Goal: Task Accomplishment & Management: Manage account settings

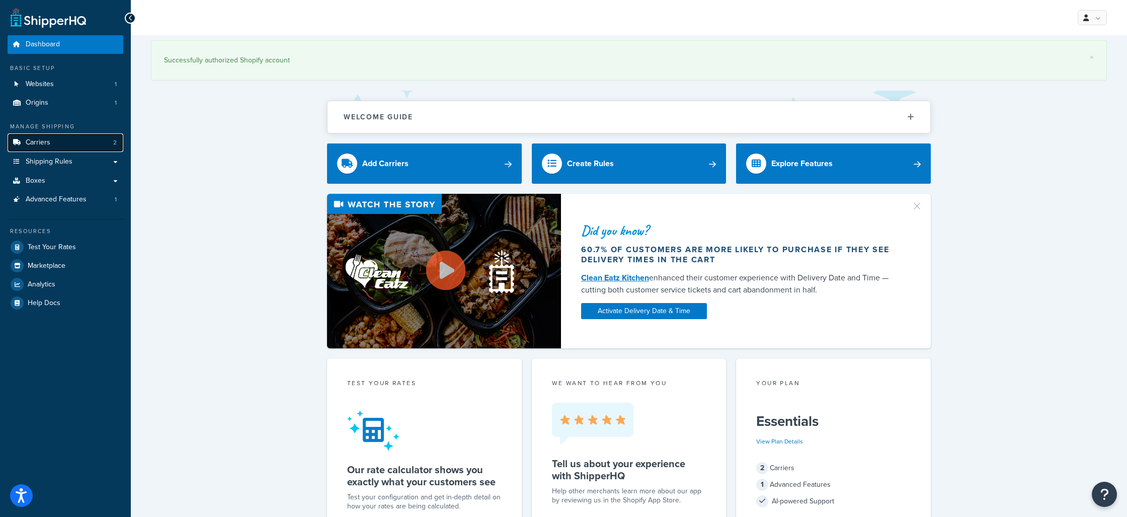
click at [53, 147] on link "Carriers 2" at bounding box center [66, 142] width 116 height 19
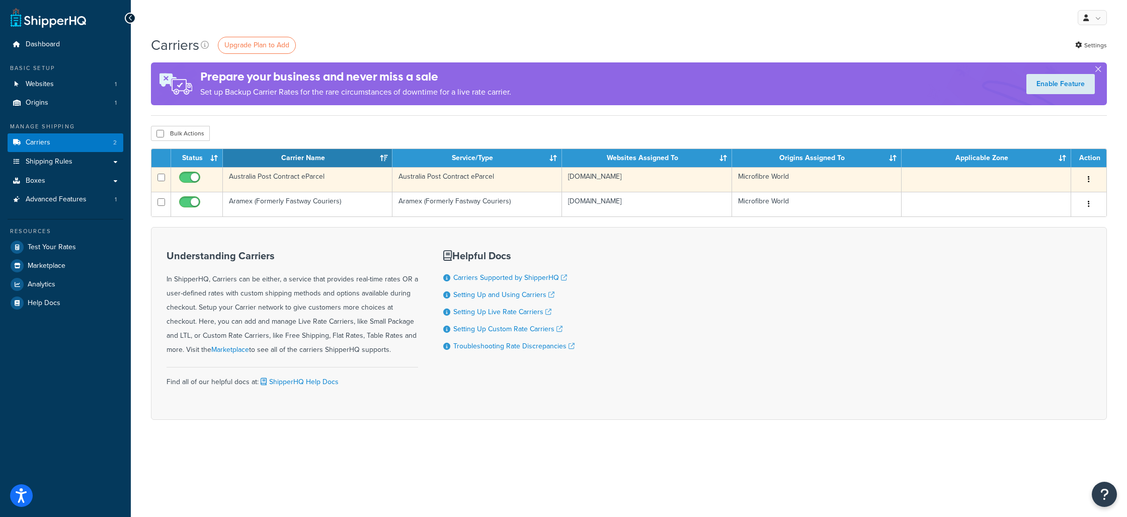
click at [1086, 178] on button "button" at bounding box center [1089, 180] width 14 height 16
click at [1031, 202] on link "Edit" at bounding box center [1048, 200] width 80 height 21
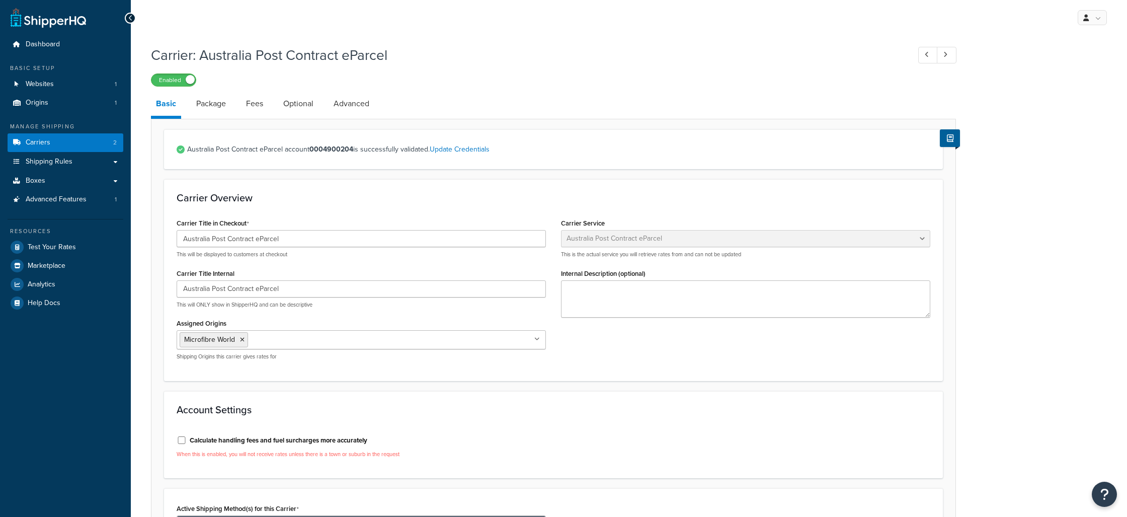
select select "eParcel"
drag, startPoint x: 285, startPoint y: 242, endPoint x: 227, endPoint y: 241, distance: 57.9
click at [227, 241] on input "Australia Post Contract eParcel" at bounding box center [361, 238] width 369 height 17
type input "Australia Post"
drag, startPoint x: 287, startPoint y: 291, endPoint x: 227, endPoint y: 289, distance: 59.9
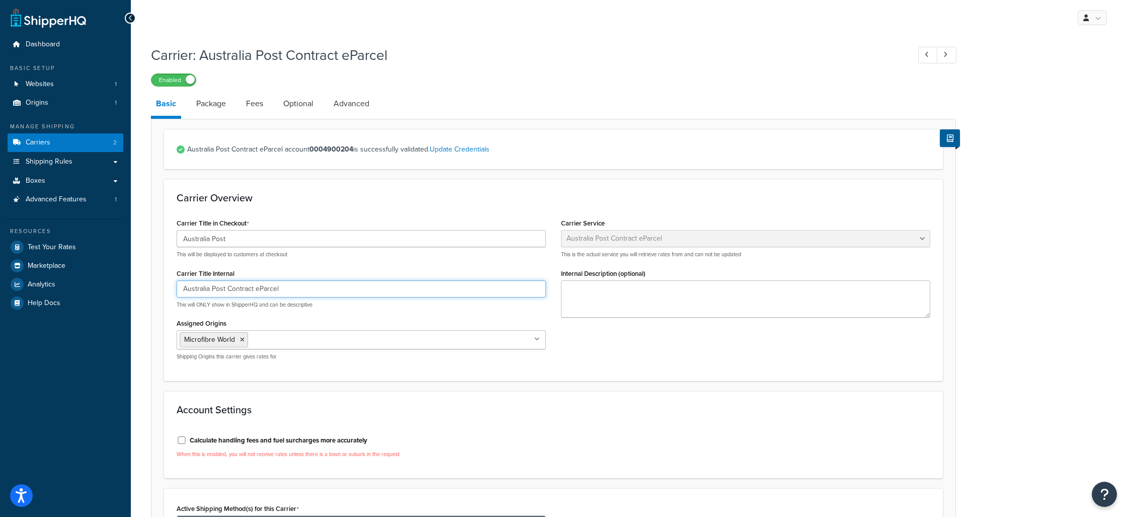
click at [227, 289] on input "Australia Post Contract eParcel" at bounding box center [361, 288] width 369 height 17
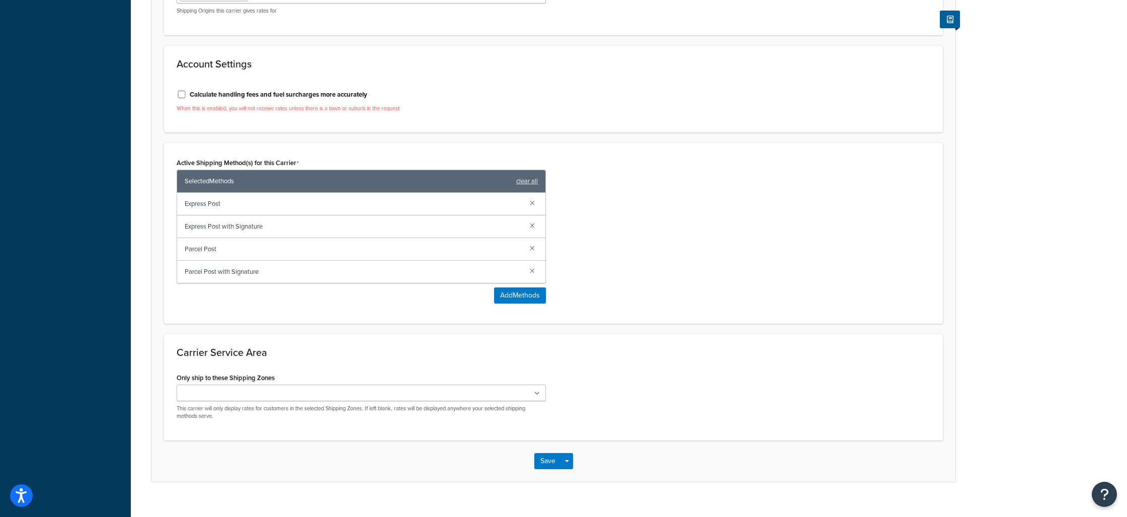
scroll to position [362, 0]
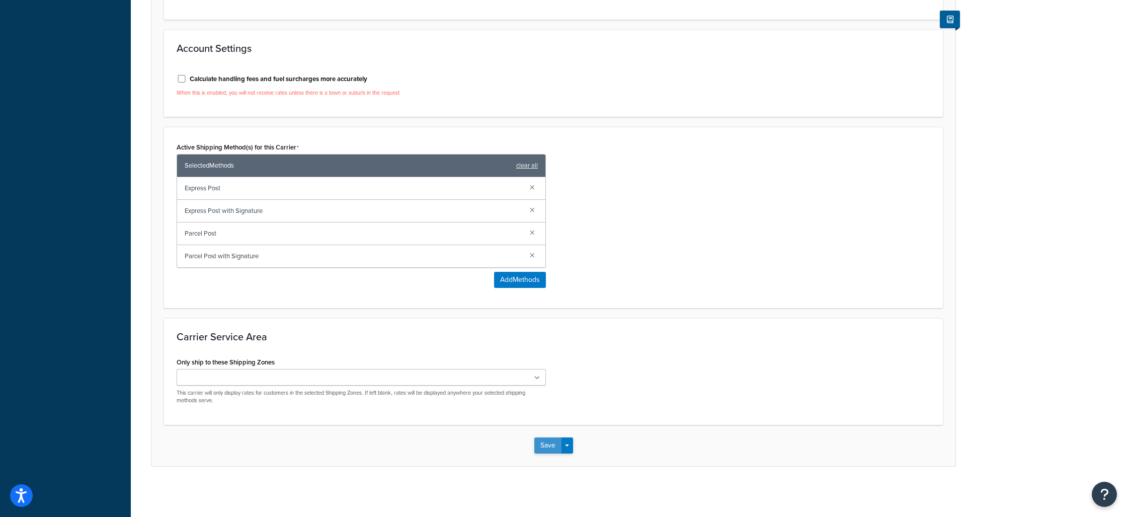
type input "Australia Post"
click at [547, 446] on button "Save" at bounding box center [547, 445] width 27 height 16
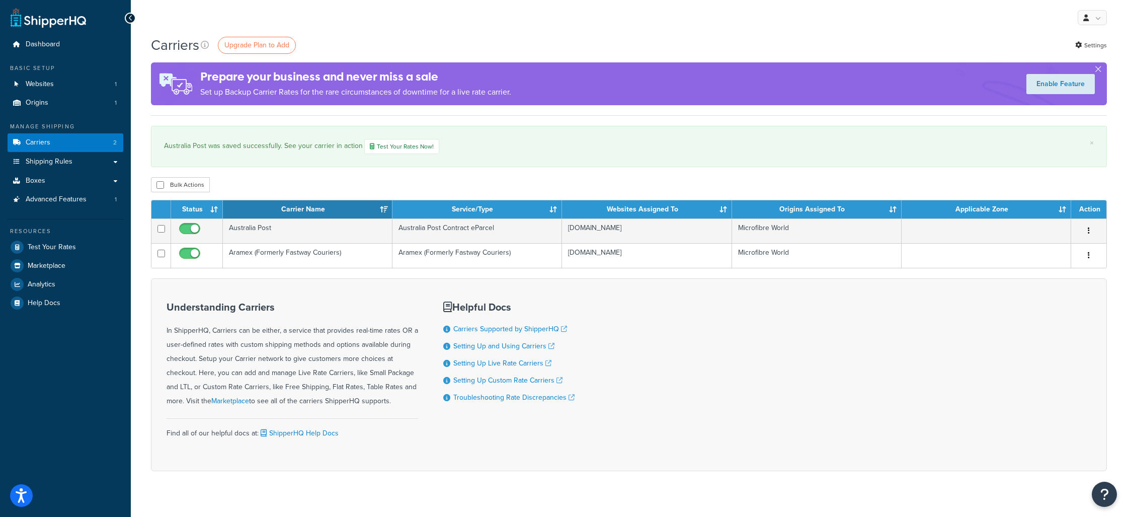
scroll to position [16, 0]
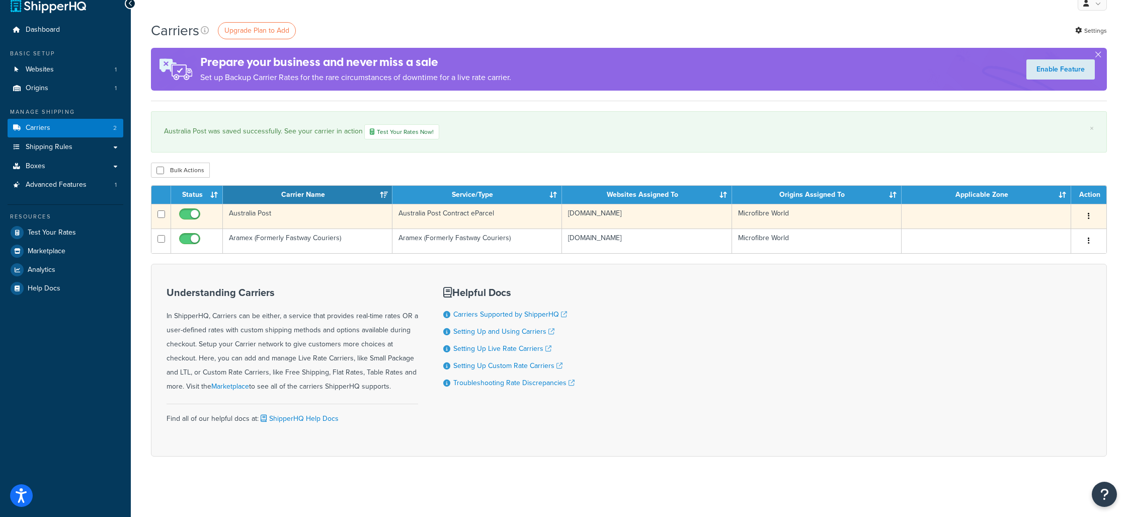
click at [1089, 217] on icon "button" at bounding box center [1089, 215] width 2 height 7
click at [1051, 235] on link "Edit" at bounding box center [1048, 236] width 80 height 21
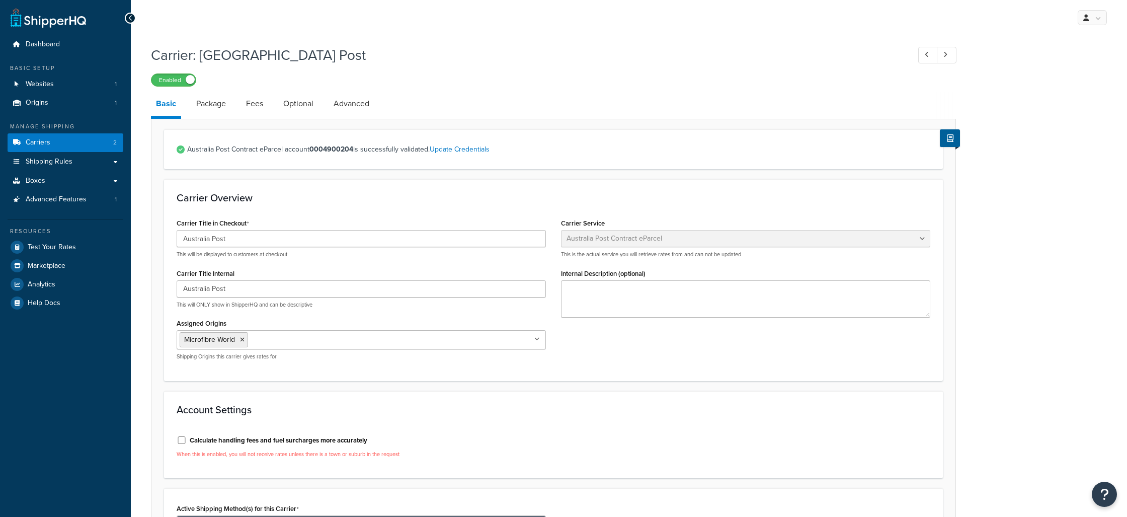
select select "eParcel"
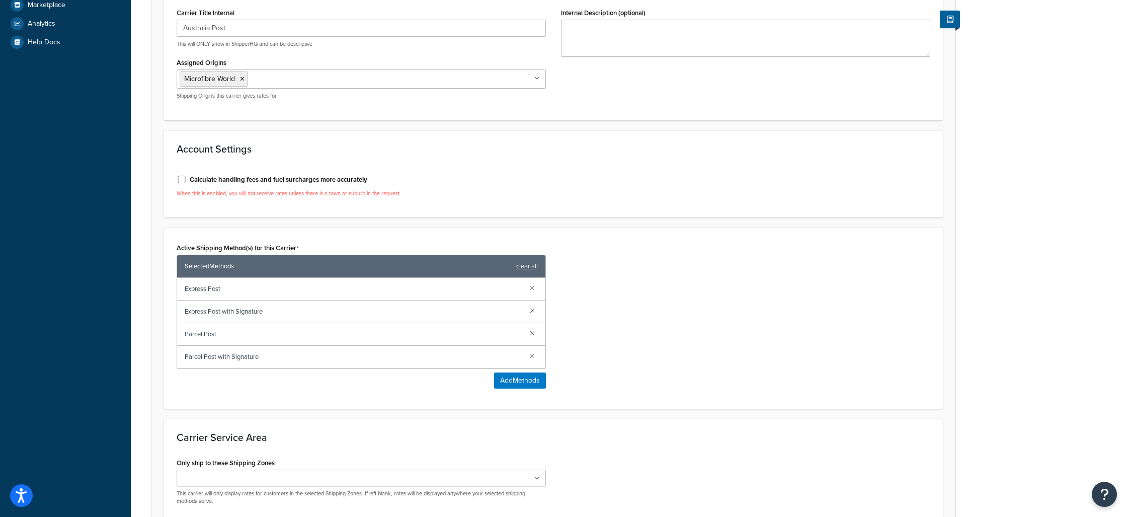
scroll to position [362, 0]
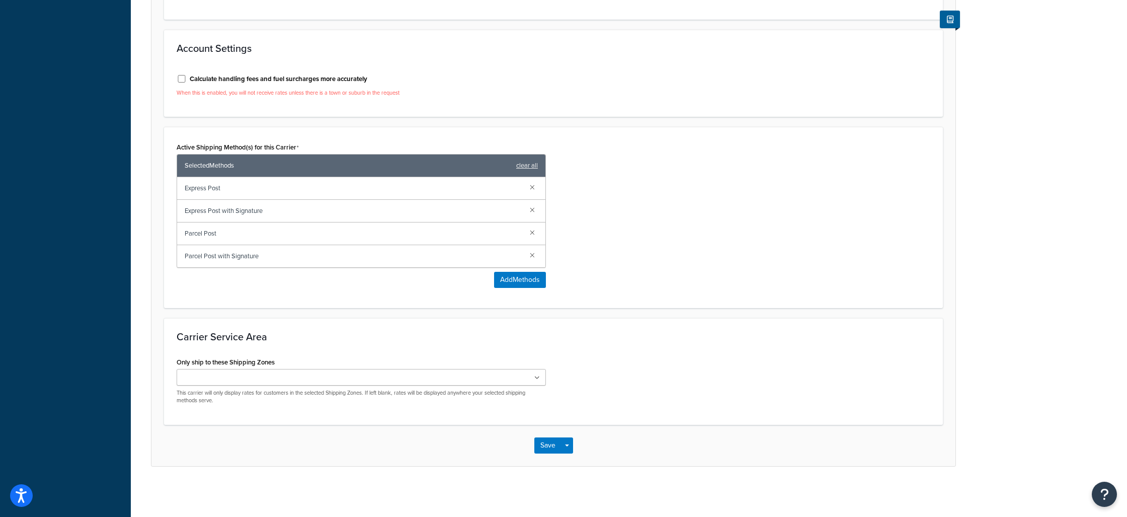
click at [234, 213] on span "Express Post with Signature" at bounding box center [353, 211] width 337 height 14
click at [221, 257] on span "Parcel Post with Signature" at bounding box center [353, 256] width 337 height 14
drag, startPoint x: 215, startPoint y: 256, endPoint x: 299, endPoint y: 260, distance: 84.1
click at [290, 260] on span "Parcel Post with Signature" at bounding box center [353, 256] width 337 height 14
drag, startPoint x: 265, startPoint y: 264, endPoint x: 223, endPoint y: 258, distance: 42.3
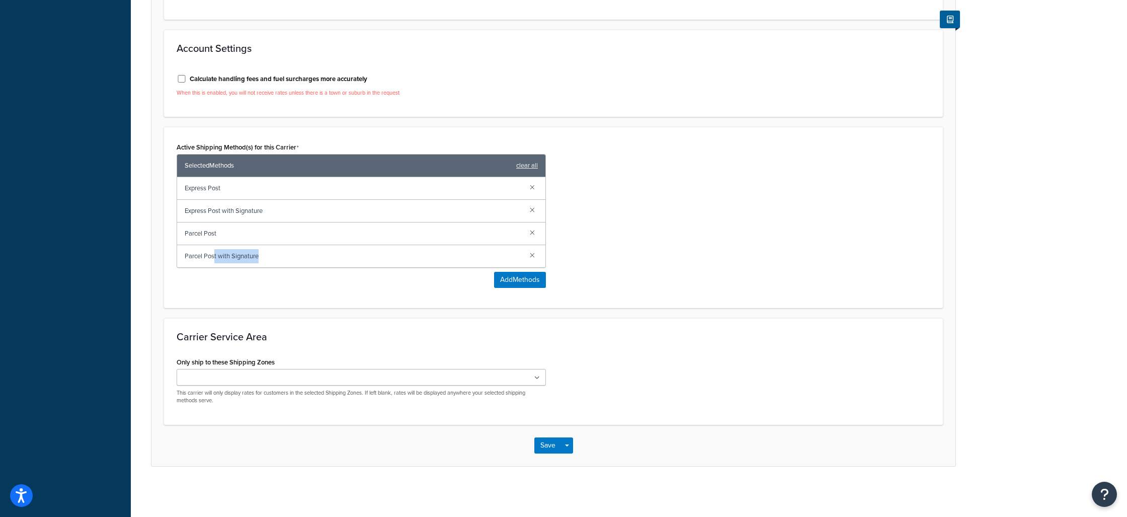
click at [265, 264] on div "Parcel Post with Signature" at bounding box center [361, 256] width 368 height 22
drag, startPoint x: 207, startPoint y: 258, endPoint x: 293, endPoint y: 256, distance: 86.6
click at [283, 256] on span "Parcel Post with Signature" at bounding box center [353, 256] width 337 height 14
click at [283, 261] on span "Parcel Post with Signature" at bounding box center [353, 256] width 337 height 14
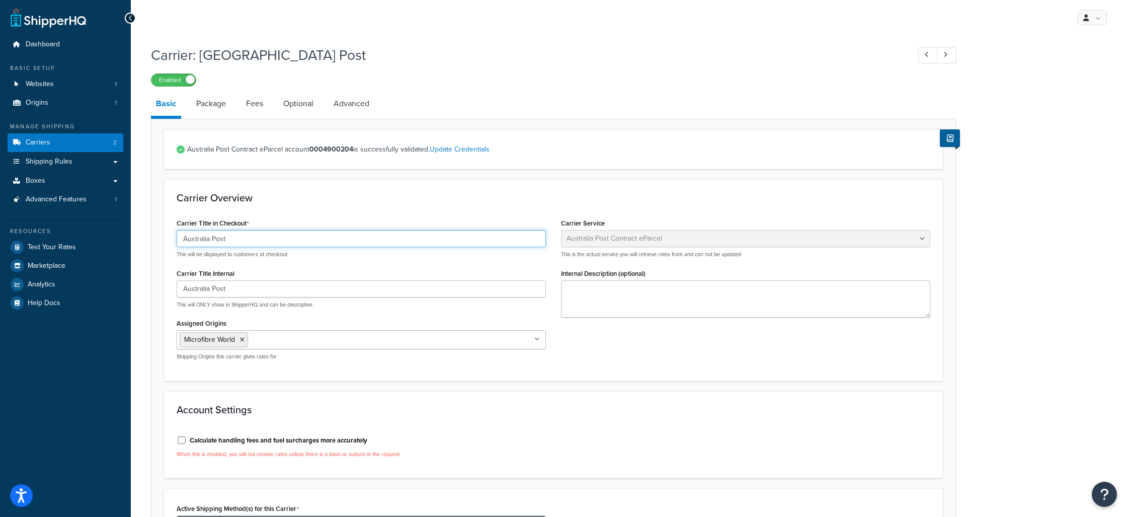
drag, startPoint x: 212, startPoint y: 239, endPoint x: 197, endPoint y: 241, distance: 15.2
click at [197, 241] on input "Australia Post" at bounding box center [361, 238] width 369 height 17
type input "AusPost"
drag, startPoint x: 212, startPoint y: 289, endPoint x: 196, endPoint y: 289, distance: 15.6
click at [196, 289] on input "Australia Post" at bounding box center [361, 288] width 369 height 17
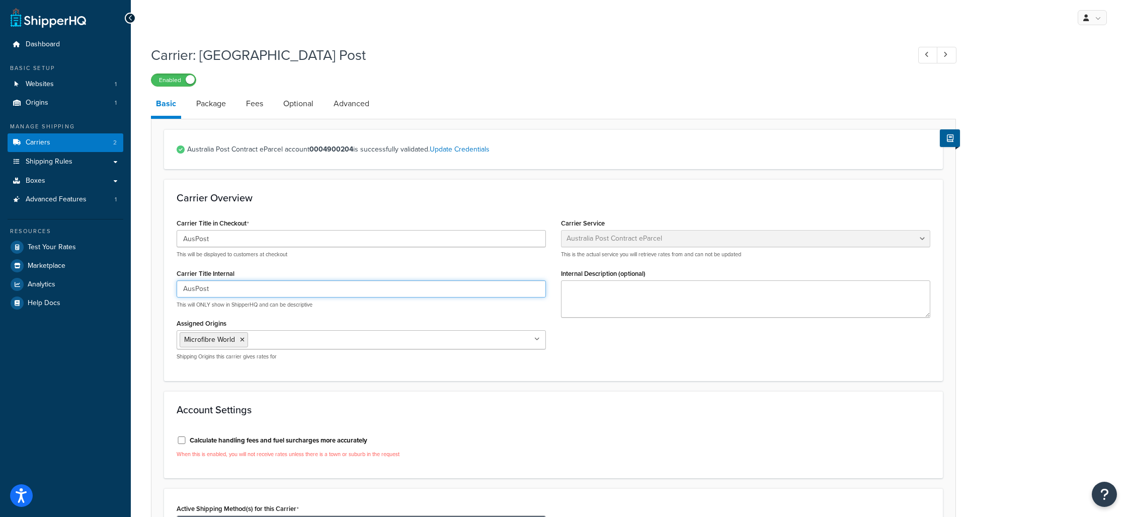
scroll to position [362, 0]
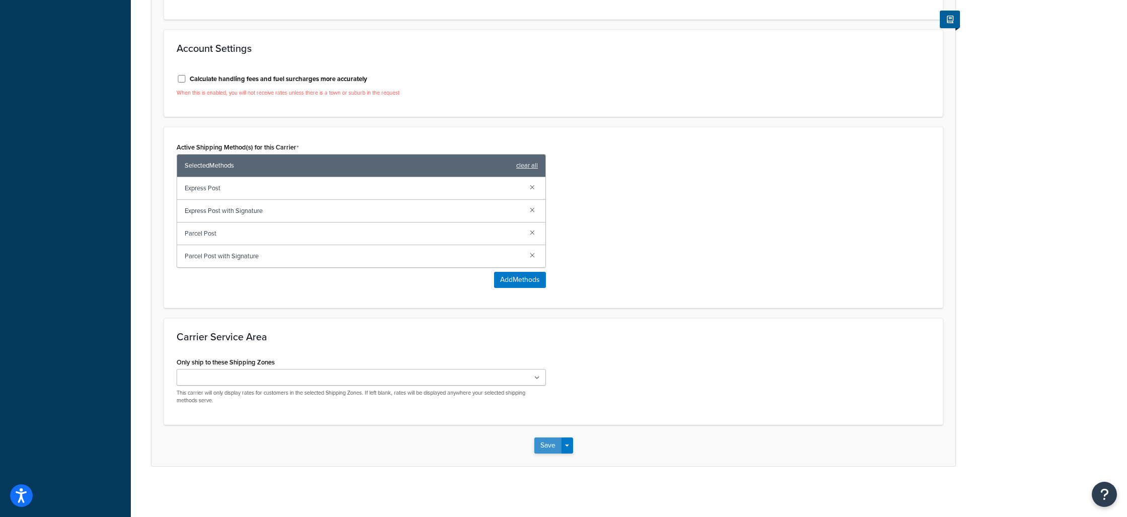
type input "AusPost"
click at [552, 444] on button "Save" at bounding box center [547, 445] width 27 height 16
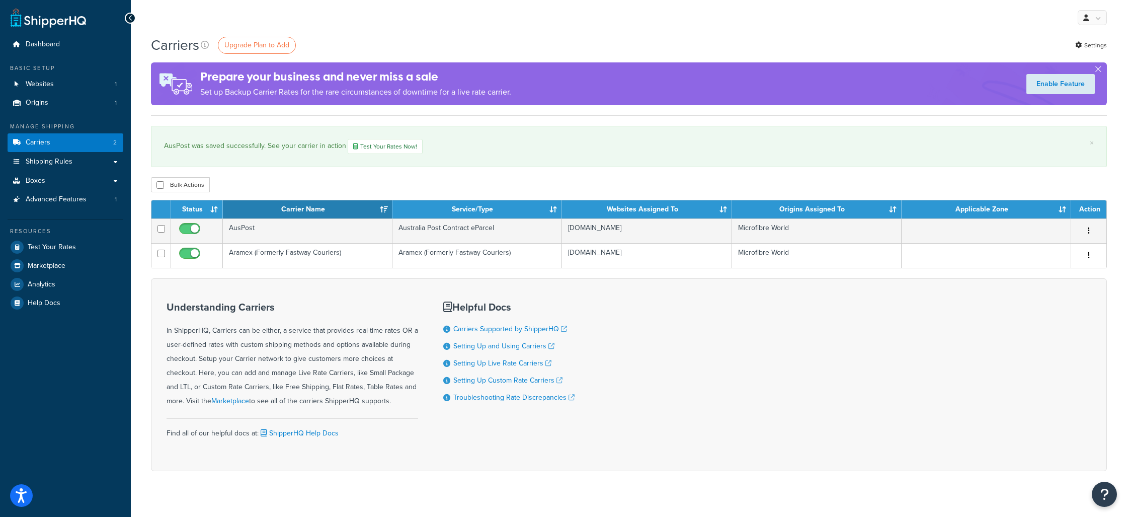
scroll to position [16, 0]
